Goal: Check status

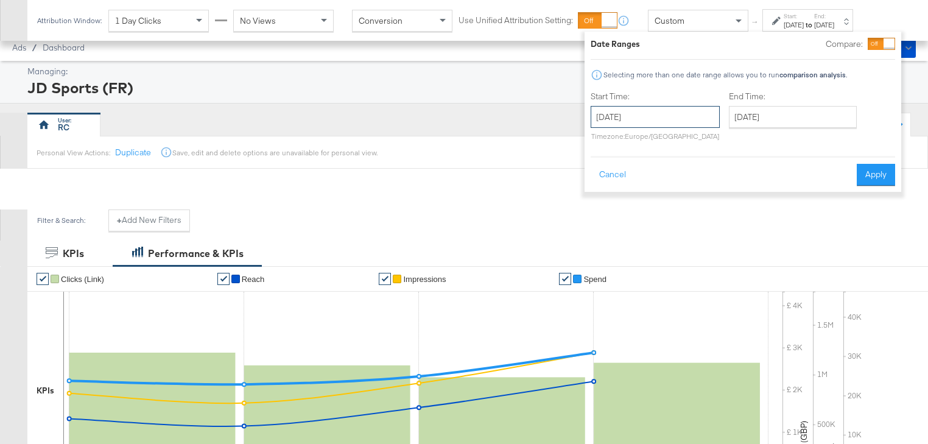
click at [670, 114] on input "[DATE]" at bounding box center [655, 117] width 129 height 22
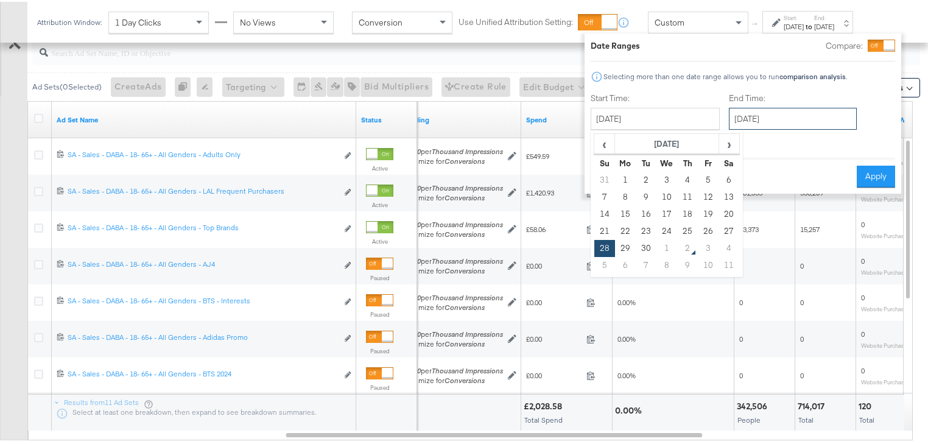
click at [752, 119] on input "[DATE]" at bounding box center [793, 117] width 128 height 22
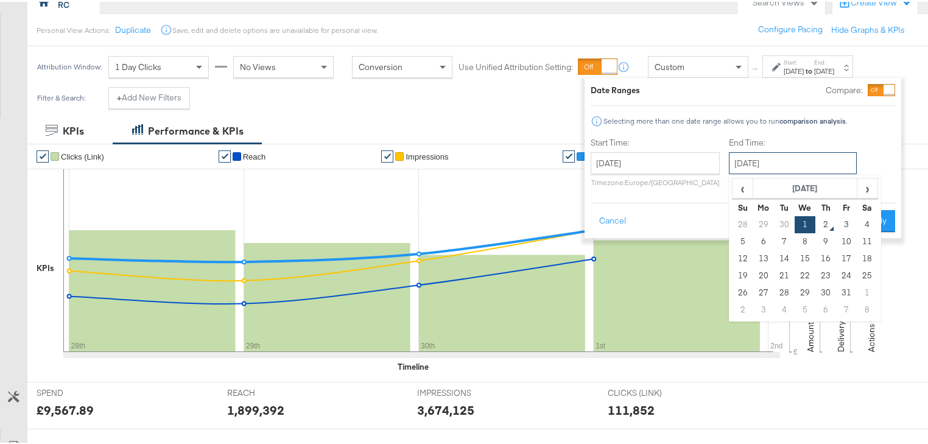
scroll to position [114, 0]
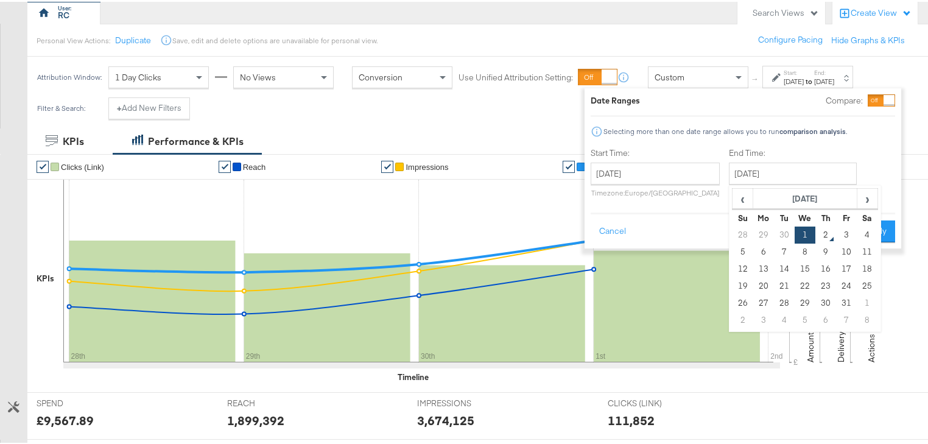
click at [868, 63] on div "Attribution Window: 1 Day Clicks No Views Conversion Use Unified Attribution Se…" at bounding box center [447, 75] width 841 height 41
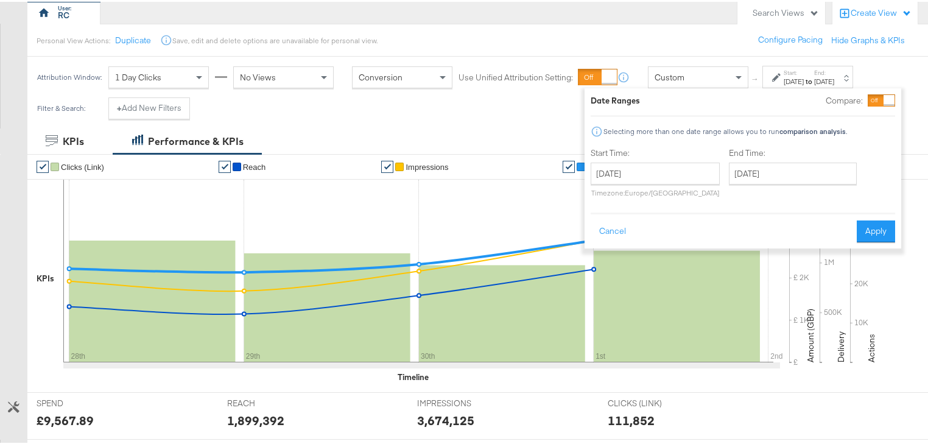
scroll to position [0, 0]
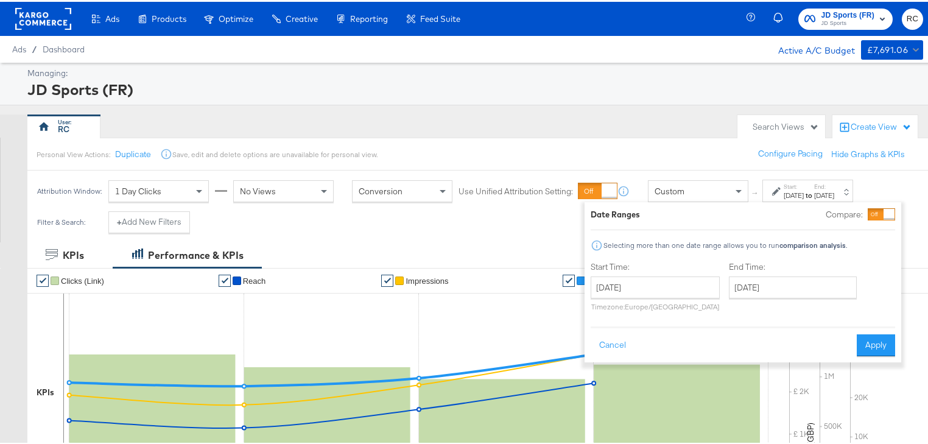
click at [848, 23] on span "JD Sports" at bounding box center [848, 22] width 54 height 10
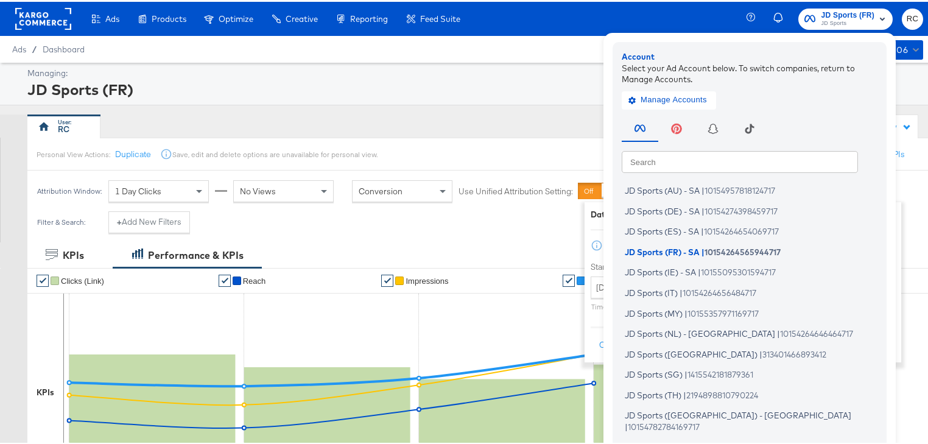
click at [717, 153] on input "text" at bounding box center [740, 160] width 236 height 22
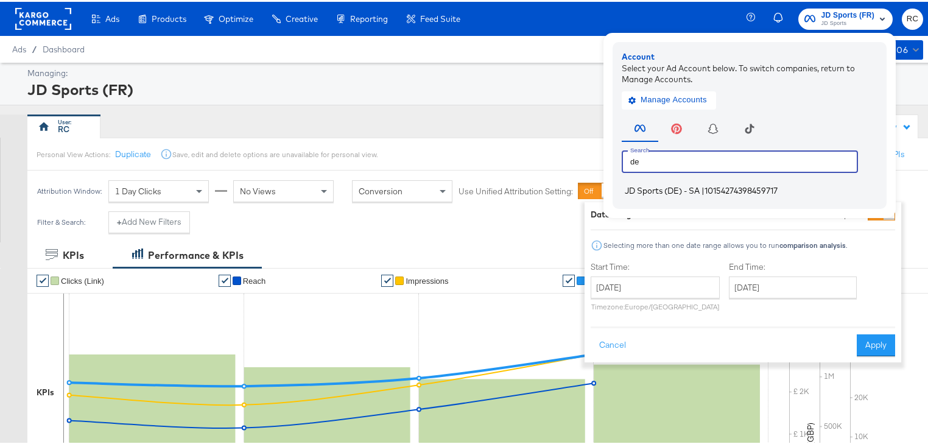
type input "de"
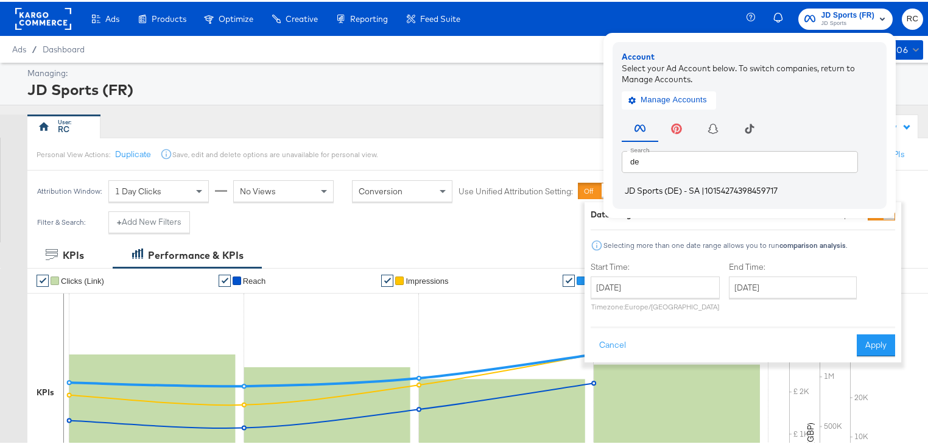
click at [690, 194] on li "JD Sports (DE) - SA | 10154274398459717" at bounding box center [753, 189] width 262 height 18
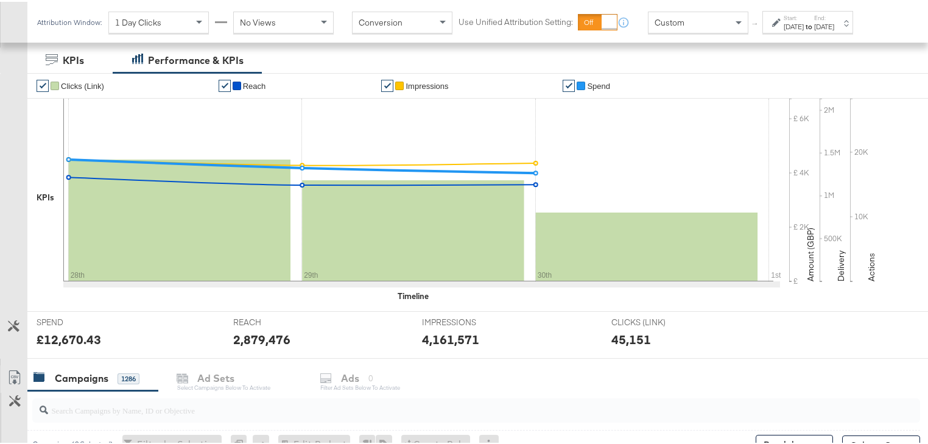
scroll to position [341, 0]
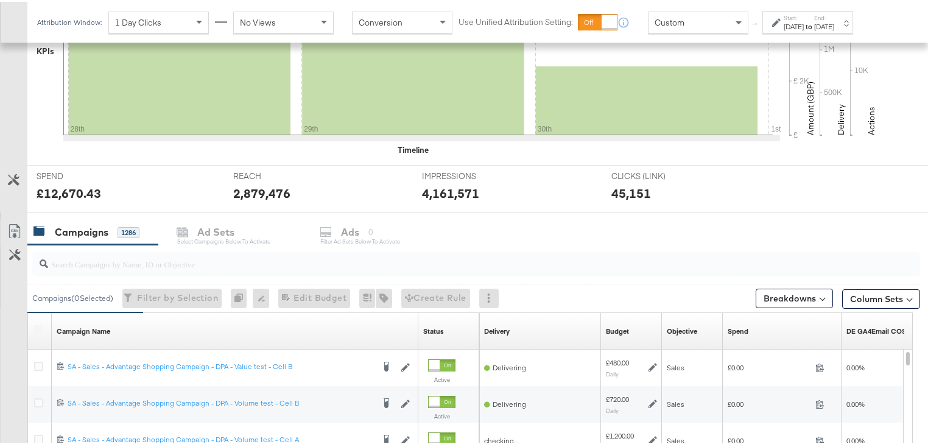
click at [117, 260] on input "search" at bounding box center [444, 257] width 792 height 24
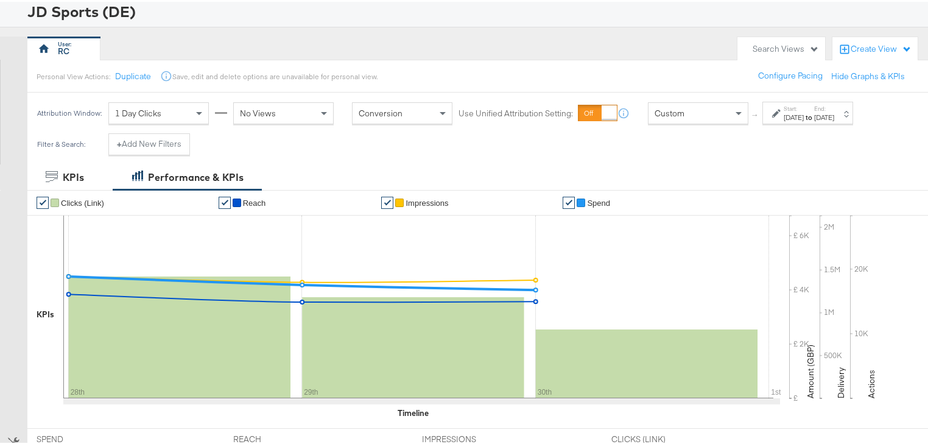
scroll to position [49, 0]
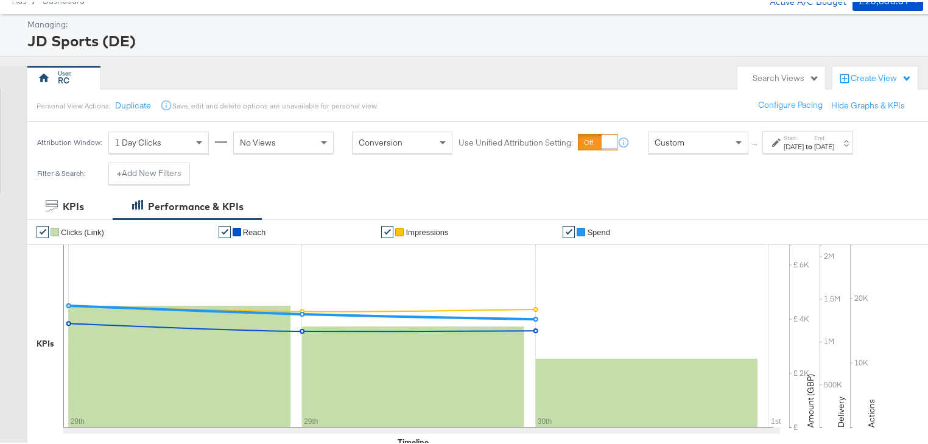
type input "non dynamic"
click at [804, 146] on div "[DATE]" at bounding box center [794, 145] width 20 height 10
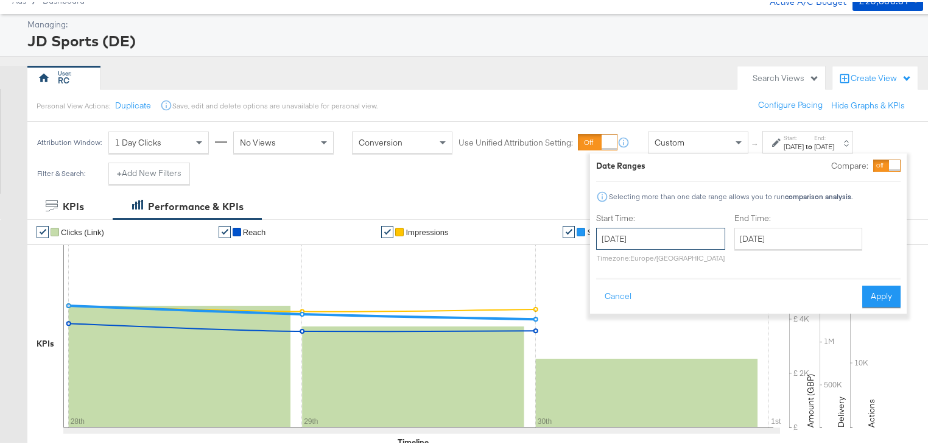
click at [679, 233] on input "[DATE]" at bounding box center [660, 237] width 129 height 22
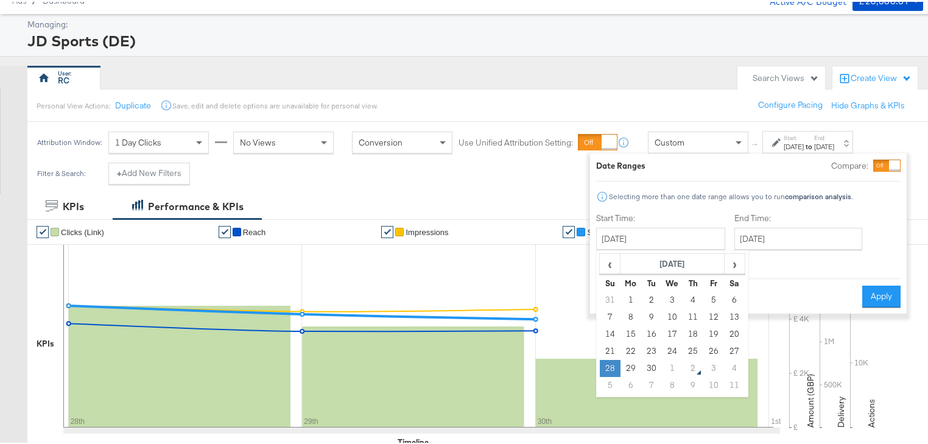
click at [611, 362] on td "28" at bounding box center [610, 366] width 21 height 17
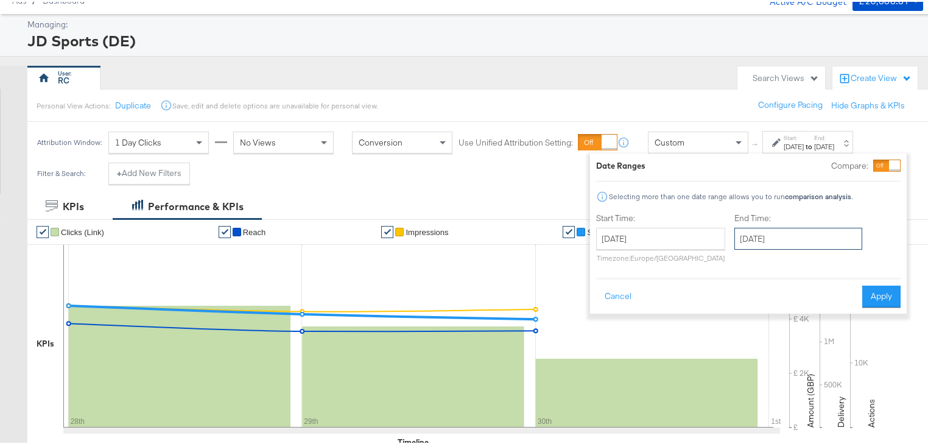
click at [802, 234] on input "[DATE]" at bounding box center [798, 237] width 128 height 22
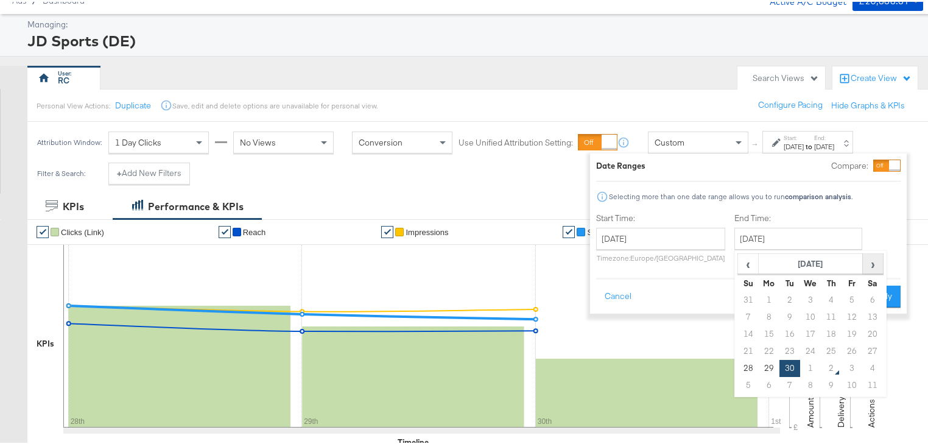
click at [872, 265] on span "›" at bounding box center [872, 262] width 19 height 18
click at [813, 295] on td "1" at bounding box center [810, 298] width 21 height 17
type input "[DATE]"
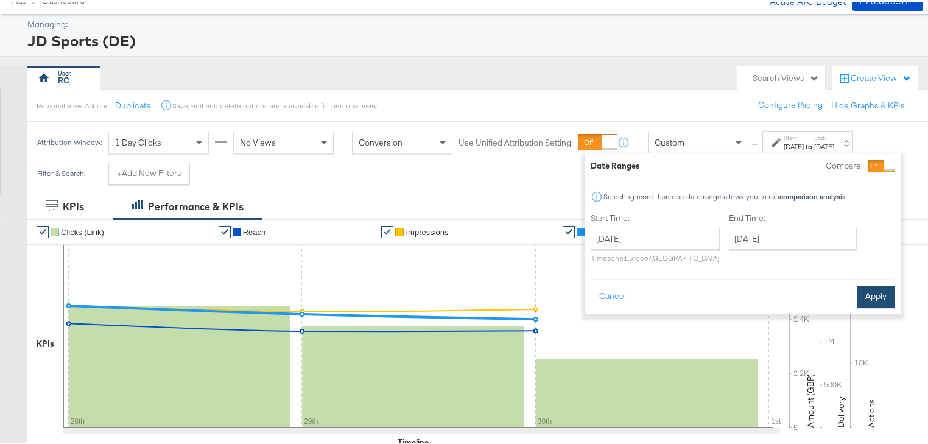
click at [877, 286] on button "Apply" at bounding box center [876, 295] width 38 height 22
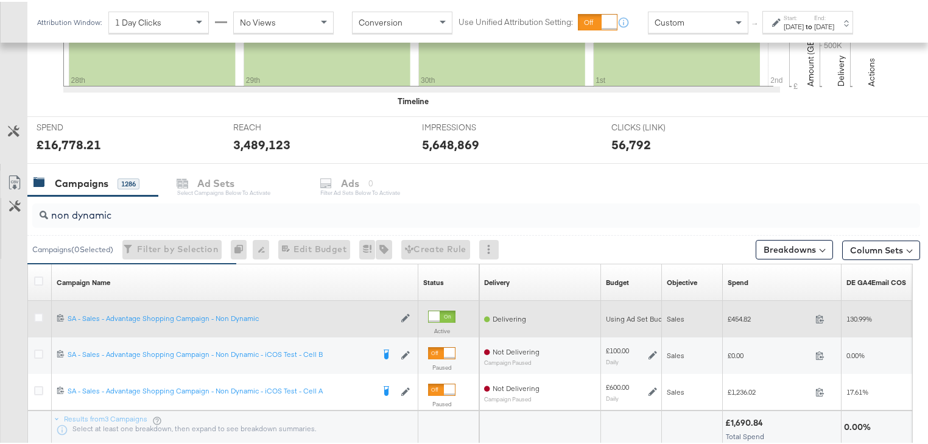
scroll to position [438, 0]
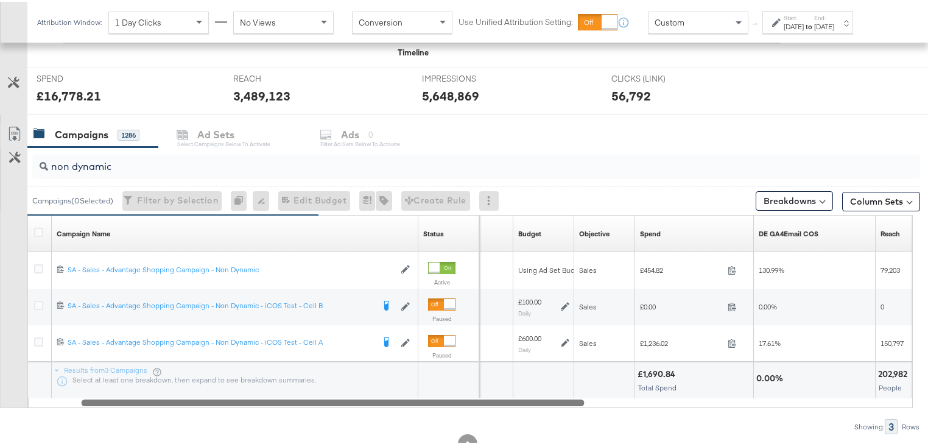
drag, startPoint x: 456, startPoint y: 401, endPoint x: 507, endPoint y: 399, distance: 50.6
click at [507, 399] on div at bounding box center [333, 400] width 503 height 10
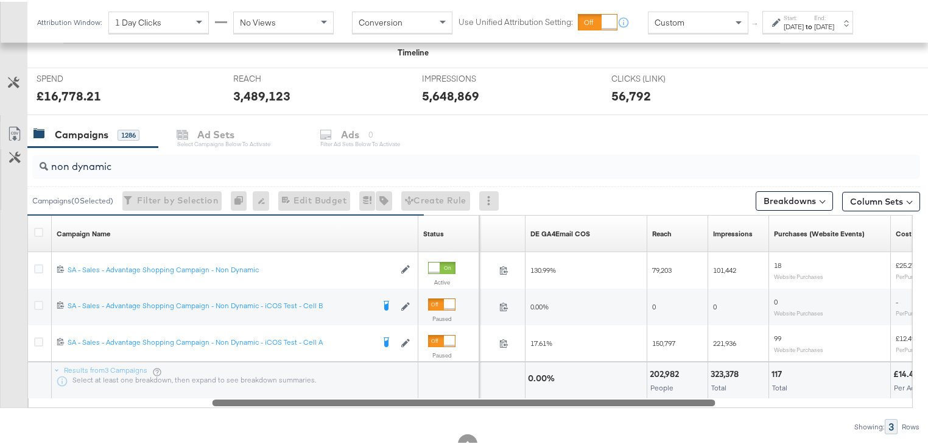
drag, startPoint x: 509, startPoint y: 398, endPoint x: 641, endPoint y: 416, distance: 132.8
click at [641, 416] on div "non dynamic Campaigns ( 0 Selected) Filter by Selection Filter 0 campaigns 0 Re…" at bounding box center [460, 289] width 920 height 287
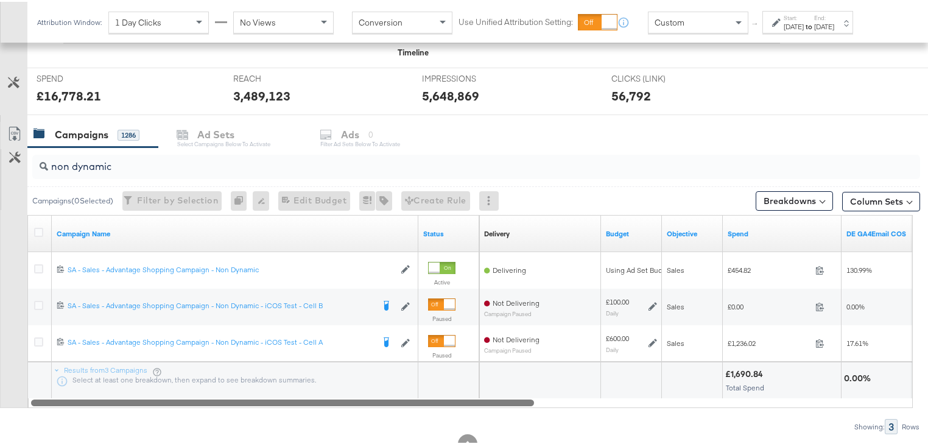
drag, startPoint x: 650, startPoint y: 399, endPoint x: 427, endPoint y: 388, distance: 223.1
click at [427, 388] on div "Campaign Name Status Delivery Sorting Unavailable Budget Objective Spend DE GA4…" at bounding box center [469, 309] width 885 height 193
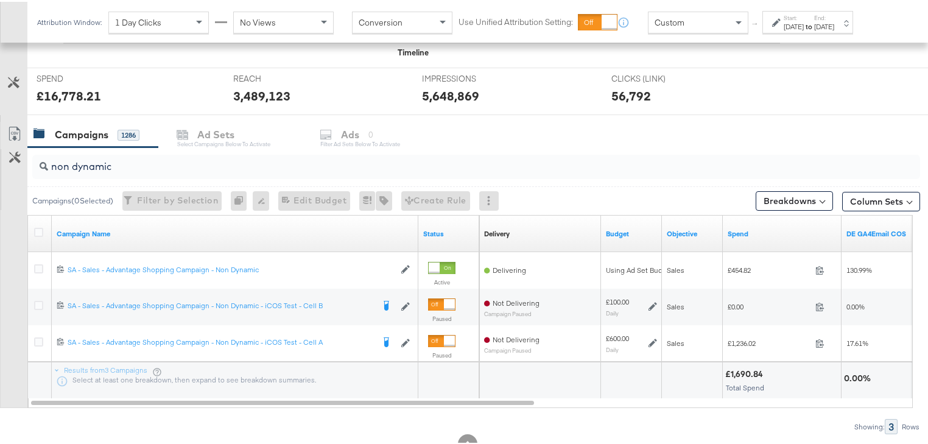
click at [814, 27] on strong "to" at bounding box center [809, 24] width 10 height 9
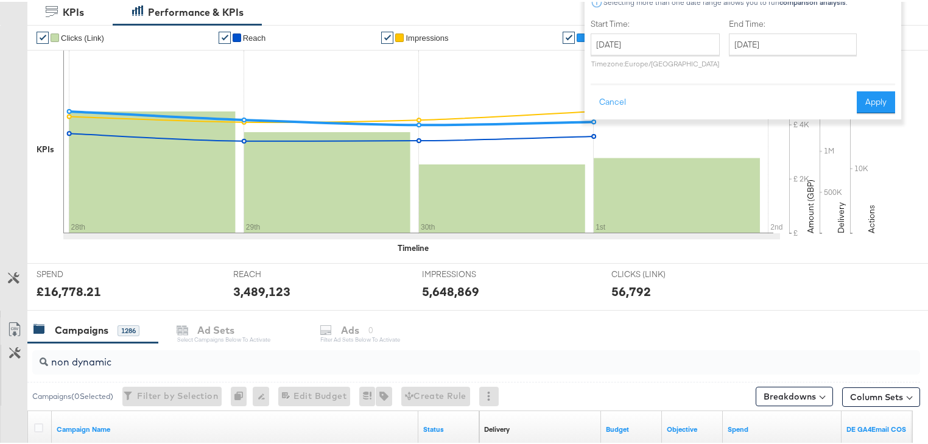
scroll to position [0, 0]
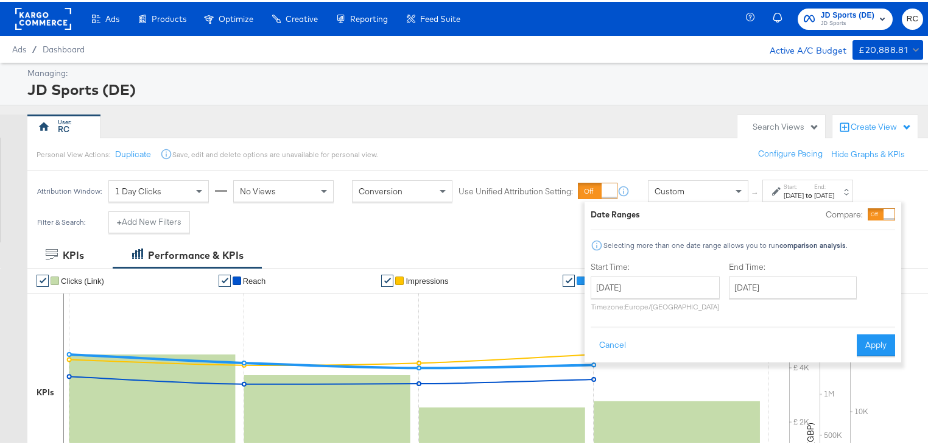
click at [867, 24] on span "JD Sports (DE) JD Sports" at bounding box center [845, 16] width 83 height 19
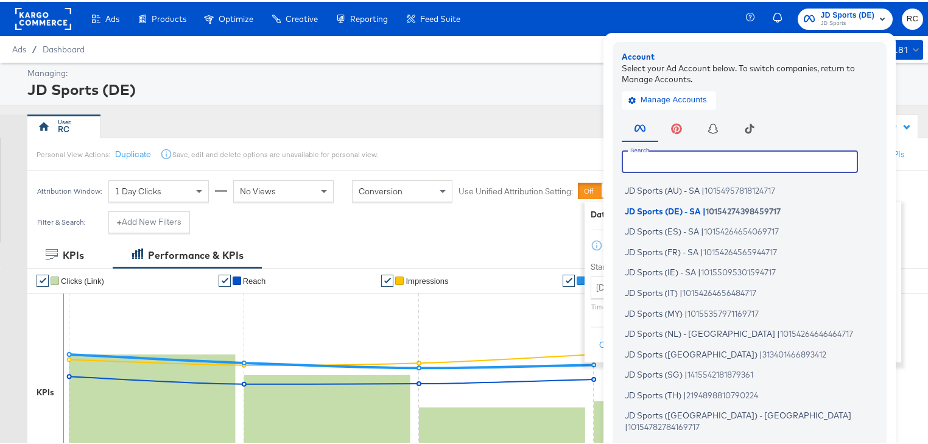
click at [738, 166] on input "text" at bounding box center [740, 160] width 236 height 22
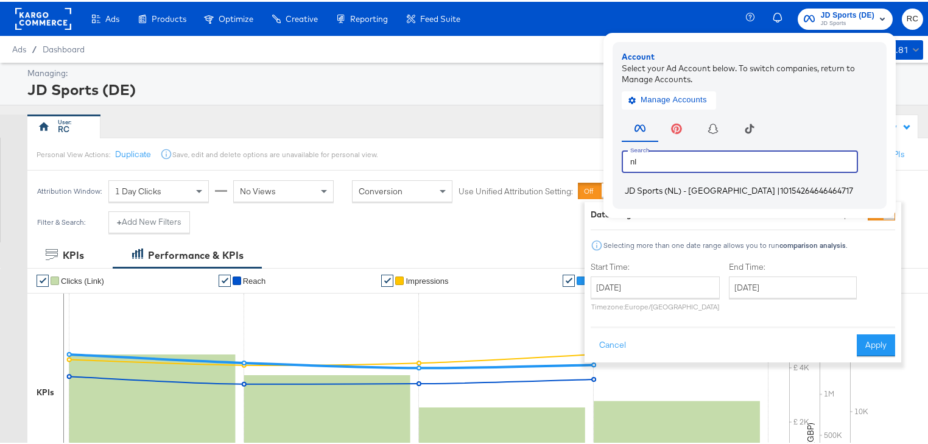
type input "nl"
click at [780, 190] on span "10154264646464717" at bounding box center [816, 189] width 73 height 10
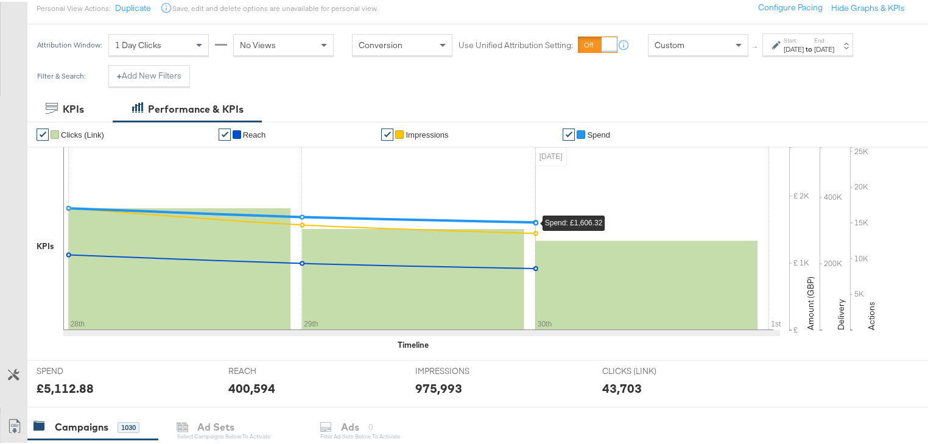
scroll to position [292, 0]
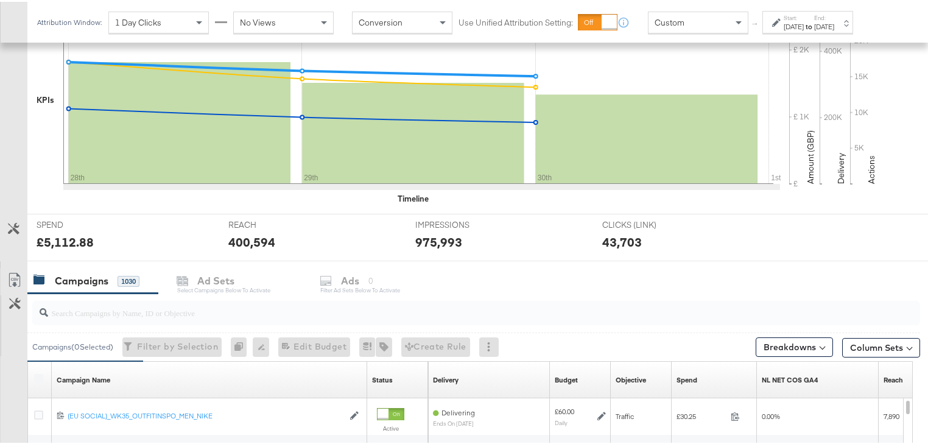
click at [111, 317] on input "search" at bounding box center [444, 306] width 792 height 24
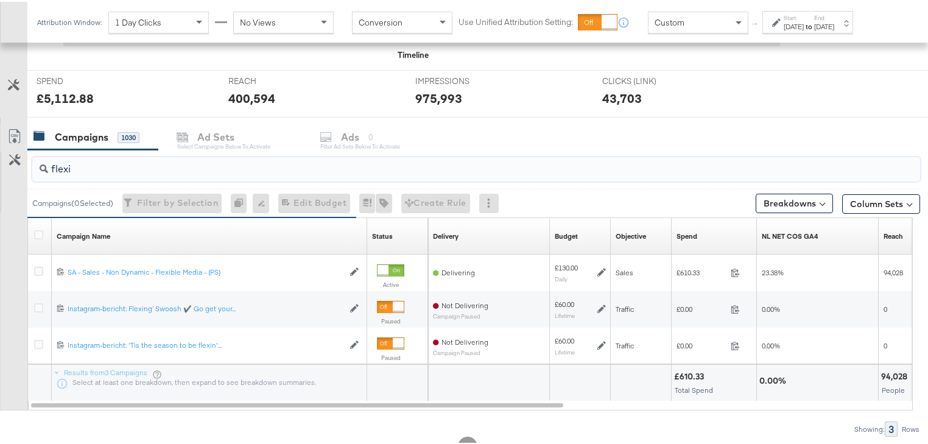
scroll to position [438, 0]
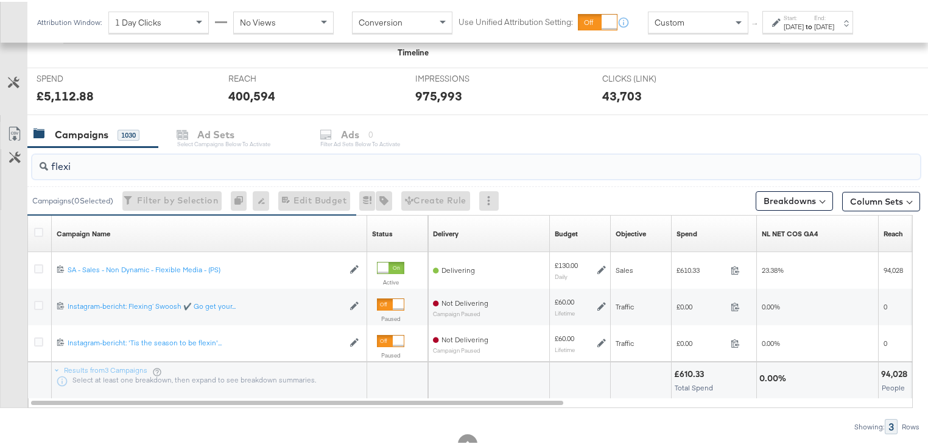
type input "flexi"
click at [804, 20] on div "[DATE]" at bounding box center [794, 25] width 20 height 10
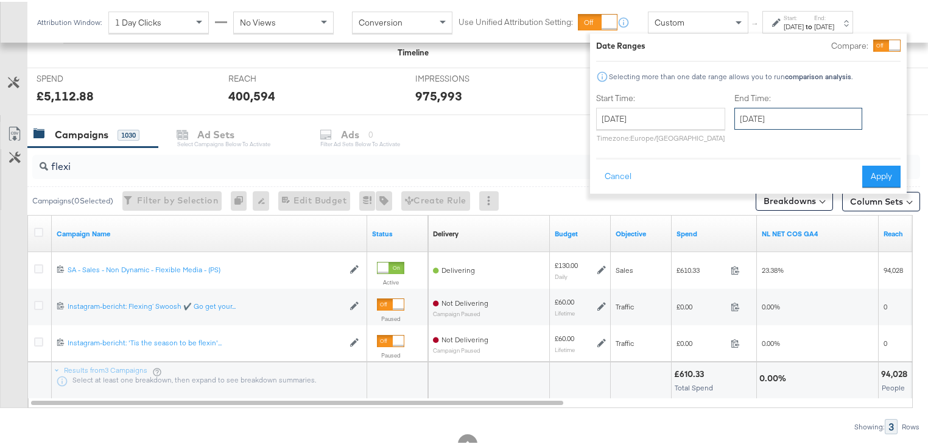
click at [770, 122] on input "[DATE]" at bounding box center [798, 117] width 128 height 22
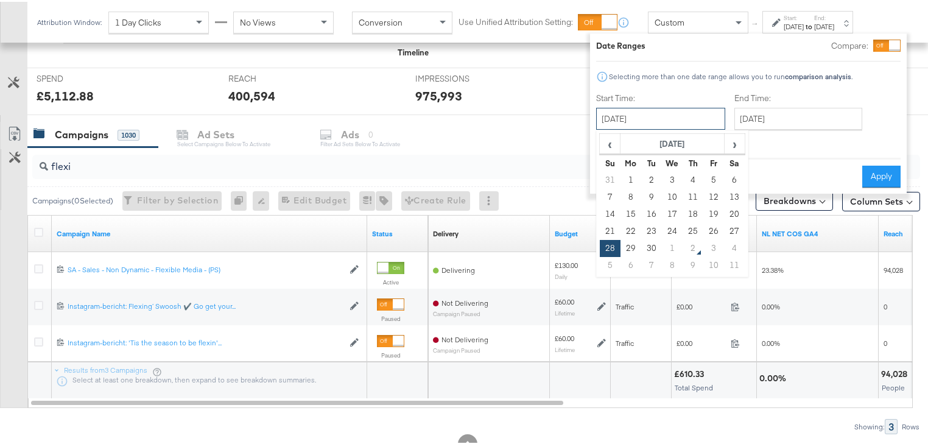
click at [692, 119] on input "[DATE]" at bounding box center [660, 117] width 129 height 22
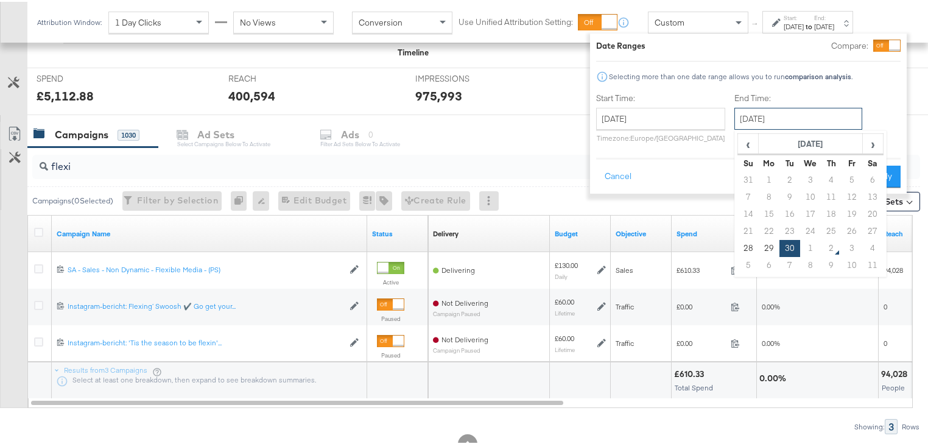
click at [801, 125] on input "[DATE]" at bounding box center [798, 117] width 128 height 22
click at [872, 140] on span "›" at bounding box center [872, 142] width 19 height 18
click at [813, 173] on td "1" at bounding box center [810, 178] width 21 height 17
type input "[DATE]"
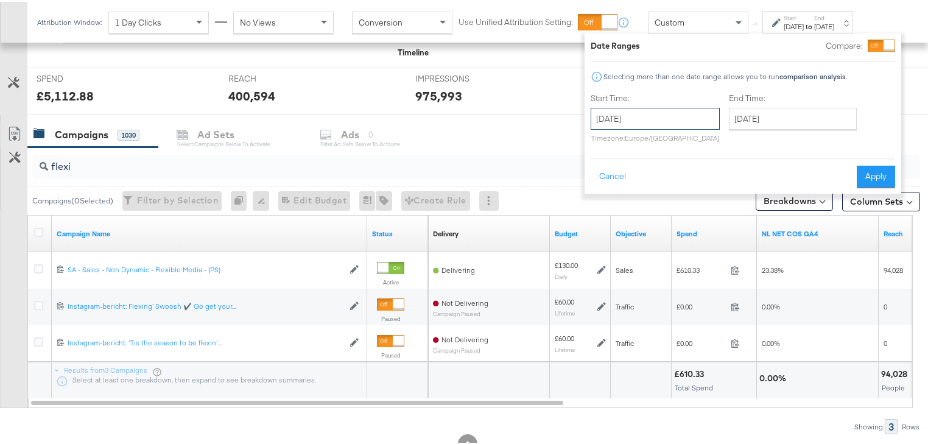
click at [650, 109] on input "[DATE]" at bounding box center [655, 117] width 129 height 22
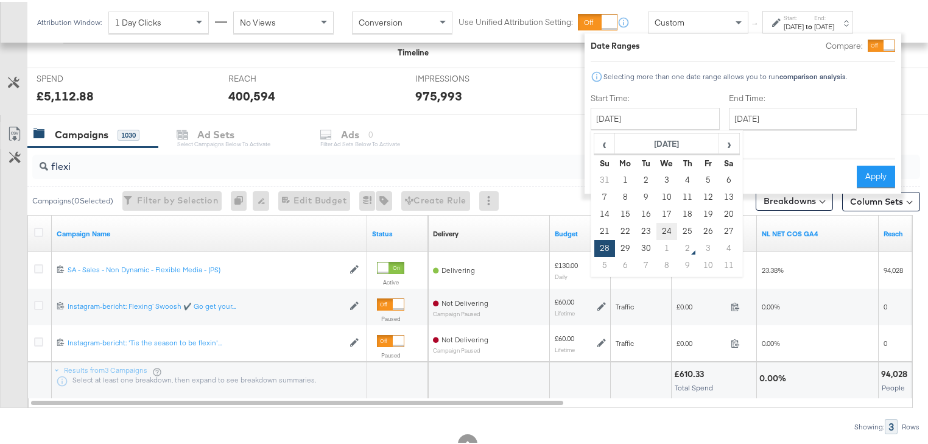
click at [669, 230] on td "24" at bounding box center [666, 229] width 21 height 17
type input "[DATE]"
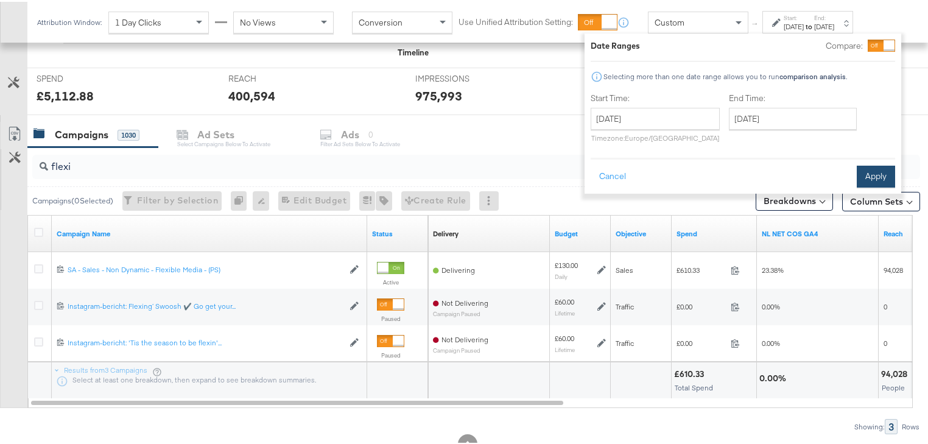
click at [867, 175] on button "Apply" at bounding box center [876, 175] width 38 height 22
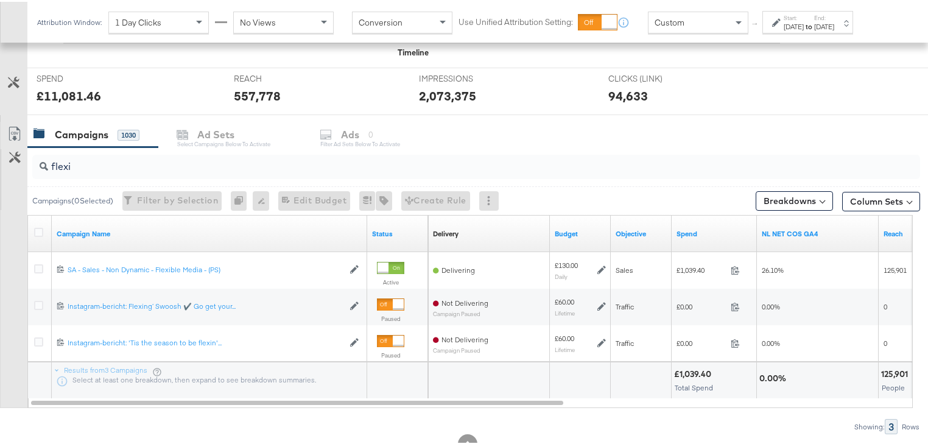
scroll to position [341, 0]
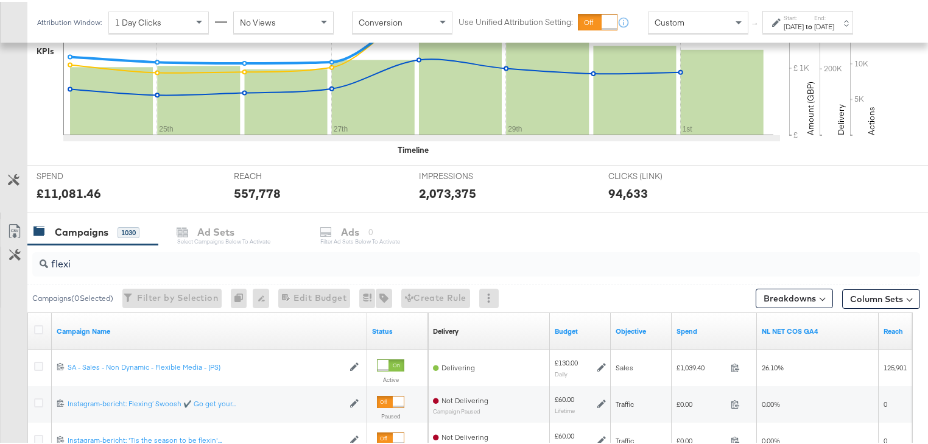
click at [804, 19] on label "Start:" at bounding box center [794, 16] width 20 height 8
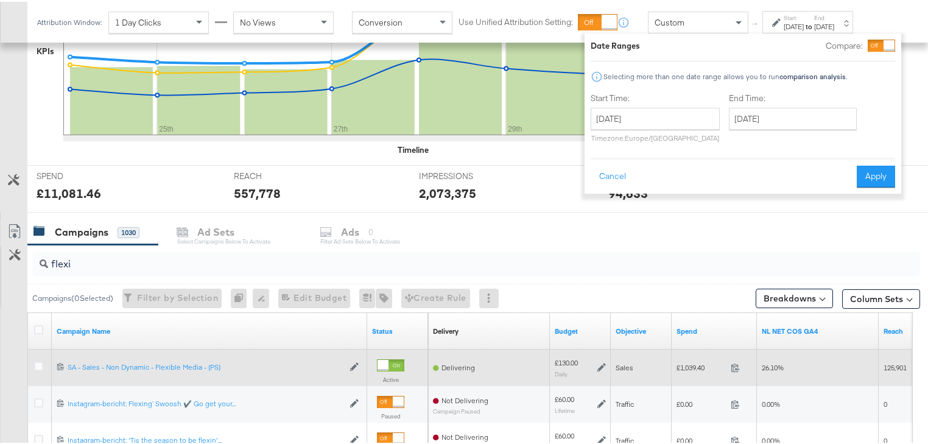
click at [882, 170] on button "Apply" at bounding box center [876, 175] width 38 height 22
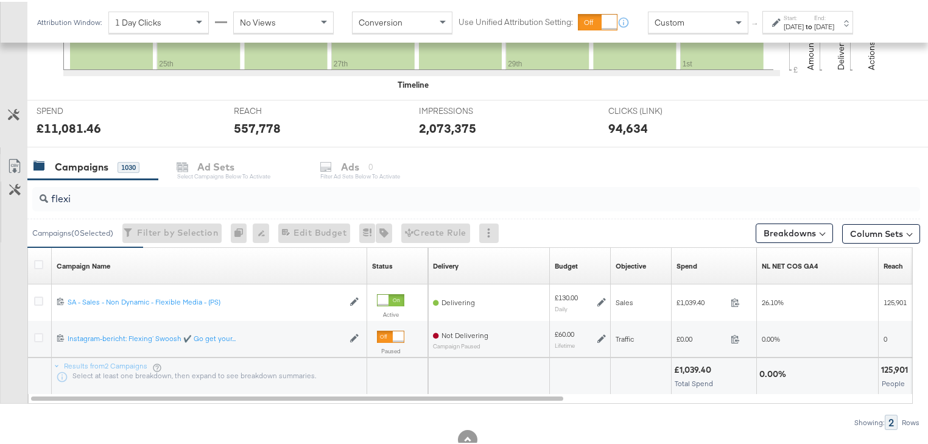
scroll to position [438, 0]
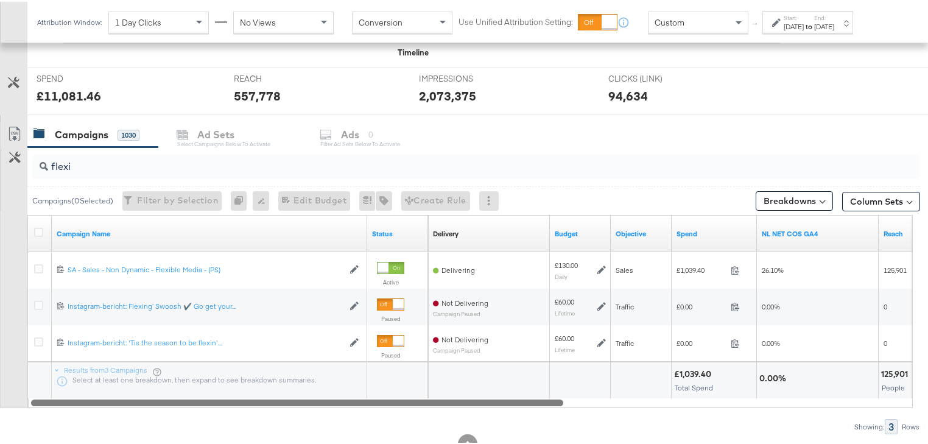
drag, startPoint x: 553, startPoint y: 365, endPoint x: 426, endPoint y: 368, distance: 127.3
click at [426, 368] on div "Campaign Name Status Delivery Sorting Unavailable Budget Objective Spend NL NET…" at bounding box center [469, 309] width 885 height 193
